Goal: Check status: Check status

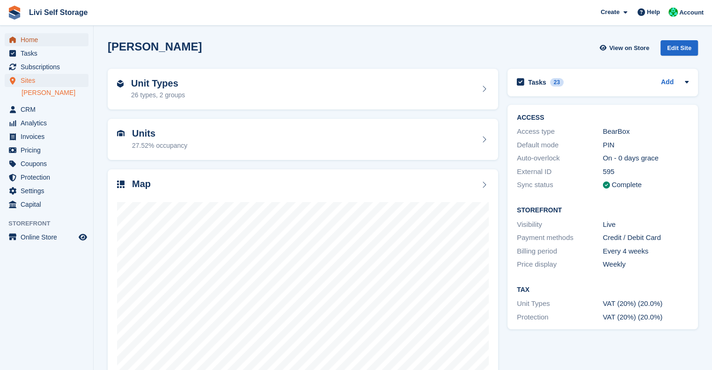
click at [26, 41] on span "Home" at bounding box center [49, 39] width 56 height 13
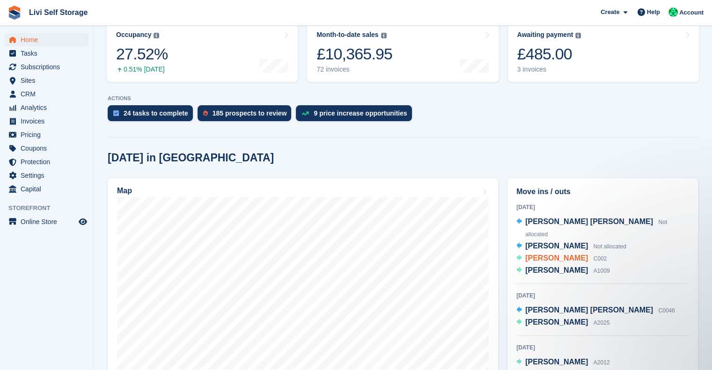
click at [549, 254] on span "[PERSON_NAME]" at bounding box center [556, 258] width 63 height 8
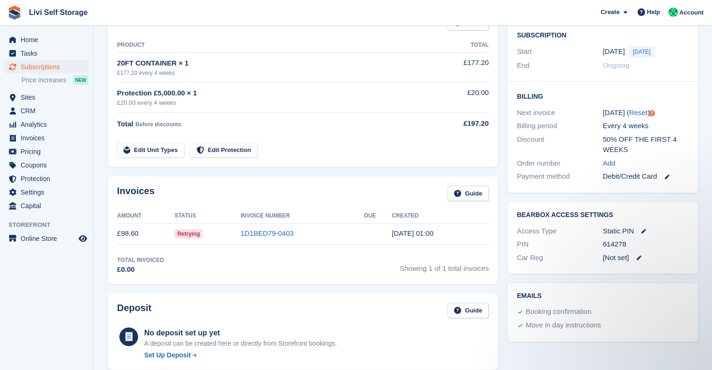
scroll to position [167, 0]
click at [664, 177] on link at bounding box center [662, 176] width 12 height 11
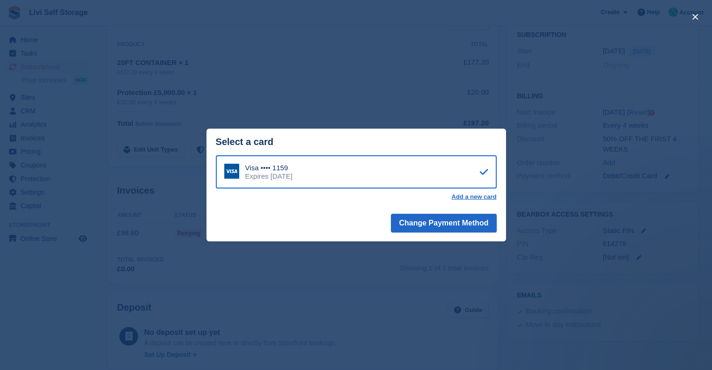
click at [411, 52] on div "close" at bounding box center [356, 185] width 712 height 370
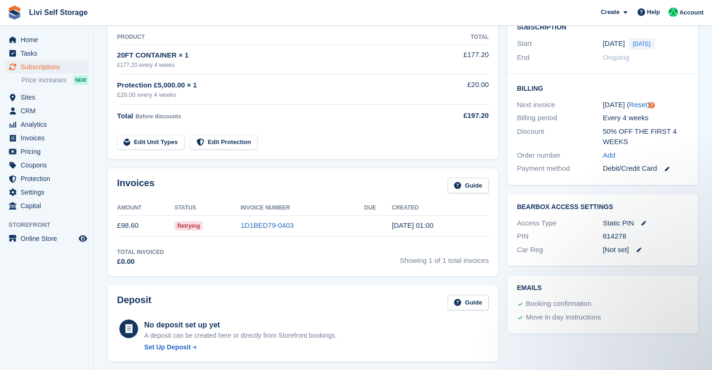
scroll to position [198, 0]
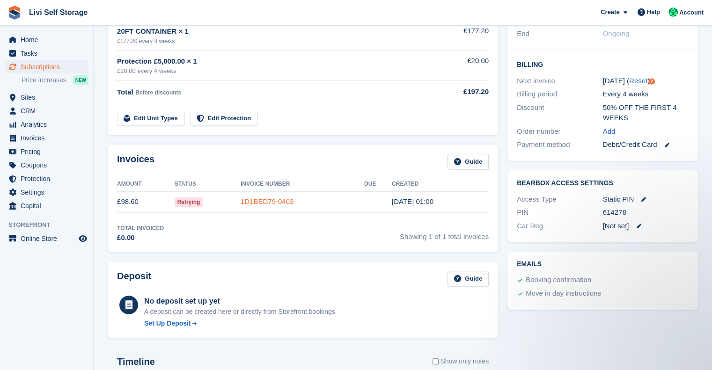
click at [260, 200] on link "1D1BED79-0403" at bounding box center [266, 201] width 53 height 8
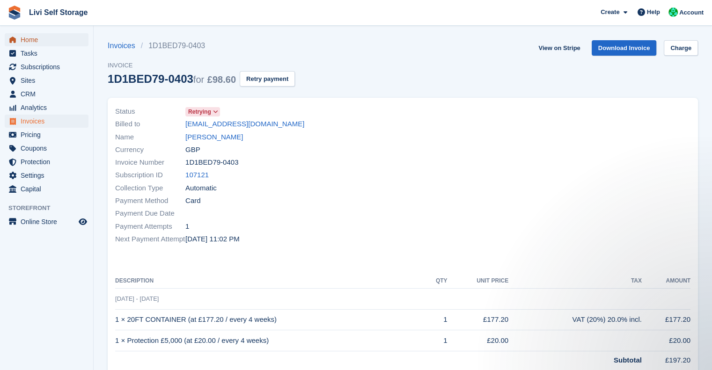
click at [33, 41] on span "Home" at bounding box center [49, 39] width 56 height 13
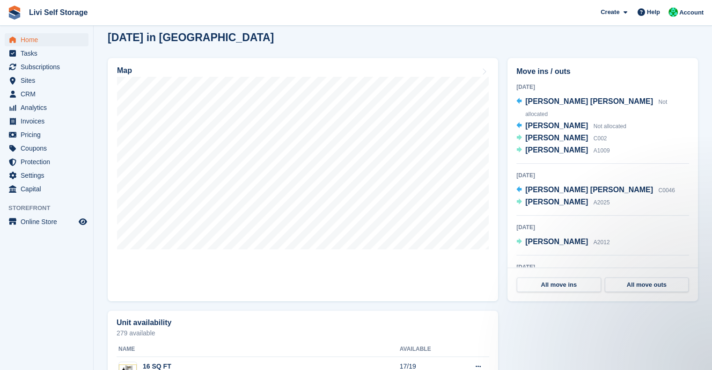
scroll to position [246, 0]
click at [542, 134] on span "[PERSON_NAME]" at bounding box center [556, 138] width 63 height 8
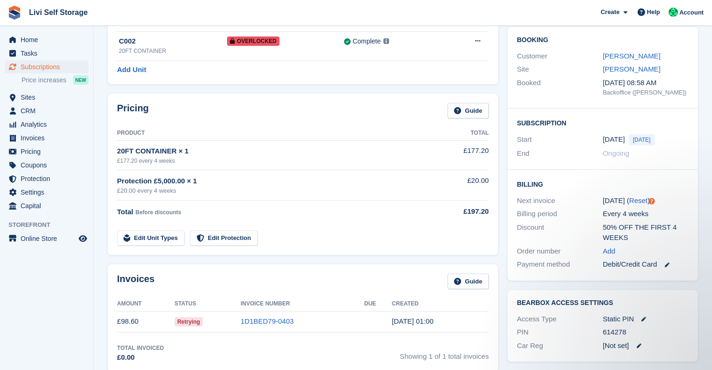
scroll to position [79, 0]
click at [639, 141] on span "[DATE]" at bounding box center [641, 139] width 26 height 11
click at [612, 137] on time "[DATE]" at bounding box center [614, 139] width 22 height 11
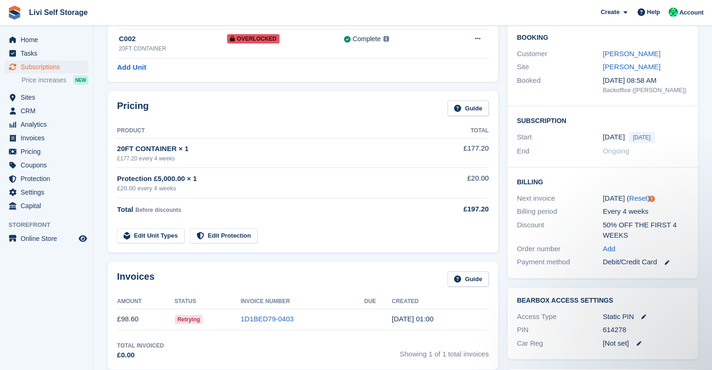
scroll to position [80, 0]
click at [643, 138] on span "[DATE]" at bounding box center [641, 137] width 26 height 11
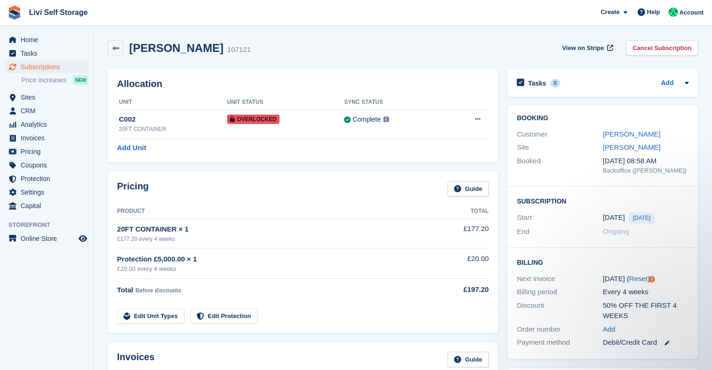
scroll to position [125, 0]
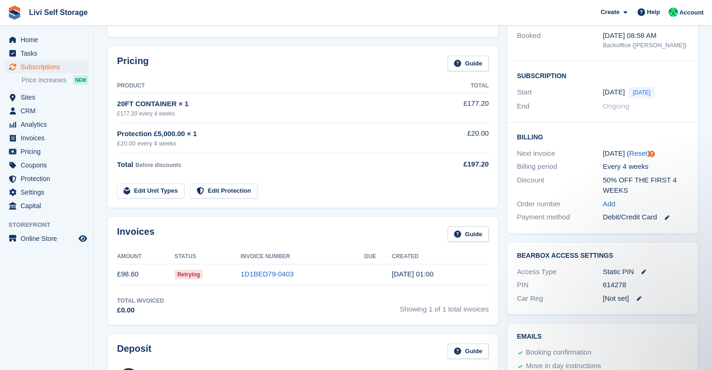
click at [638, 94] on span "[DATE]" at bounding box center [641, 92] width 26 height 11
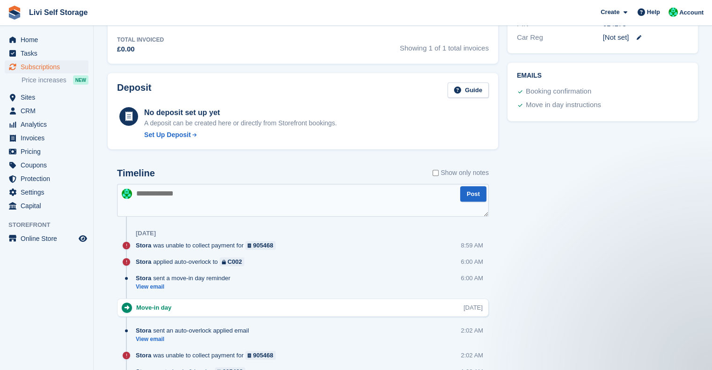
scroll to position [441, 0]
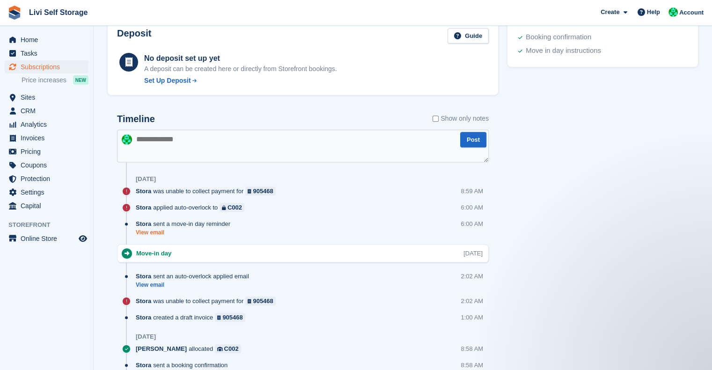
click at [158, 232] on link "View email" at bounding box center [185, 233] width 99 height 8
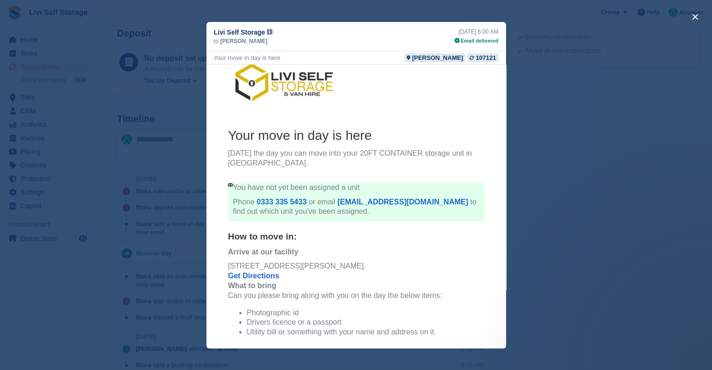
scroll to position [107, 0]
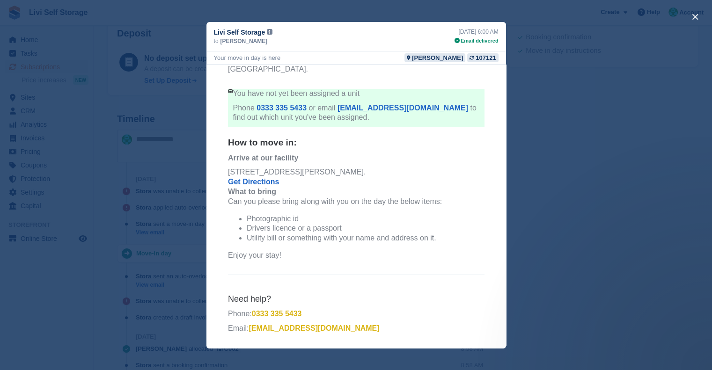
click at [650, 226] on div "close" at bounding box center [356, 185] width 712 height 370
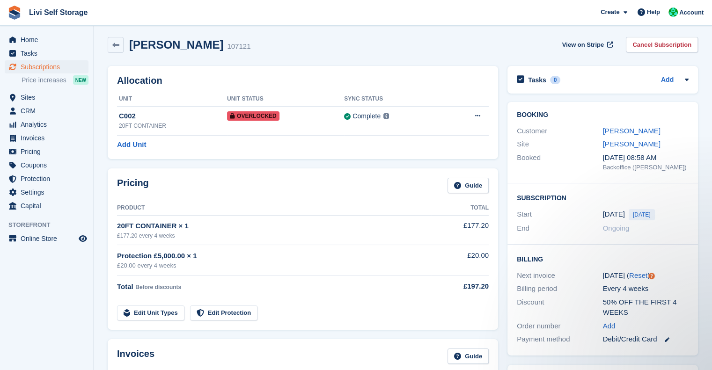
scroll to position [0, 0]
